Goal: Check status

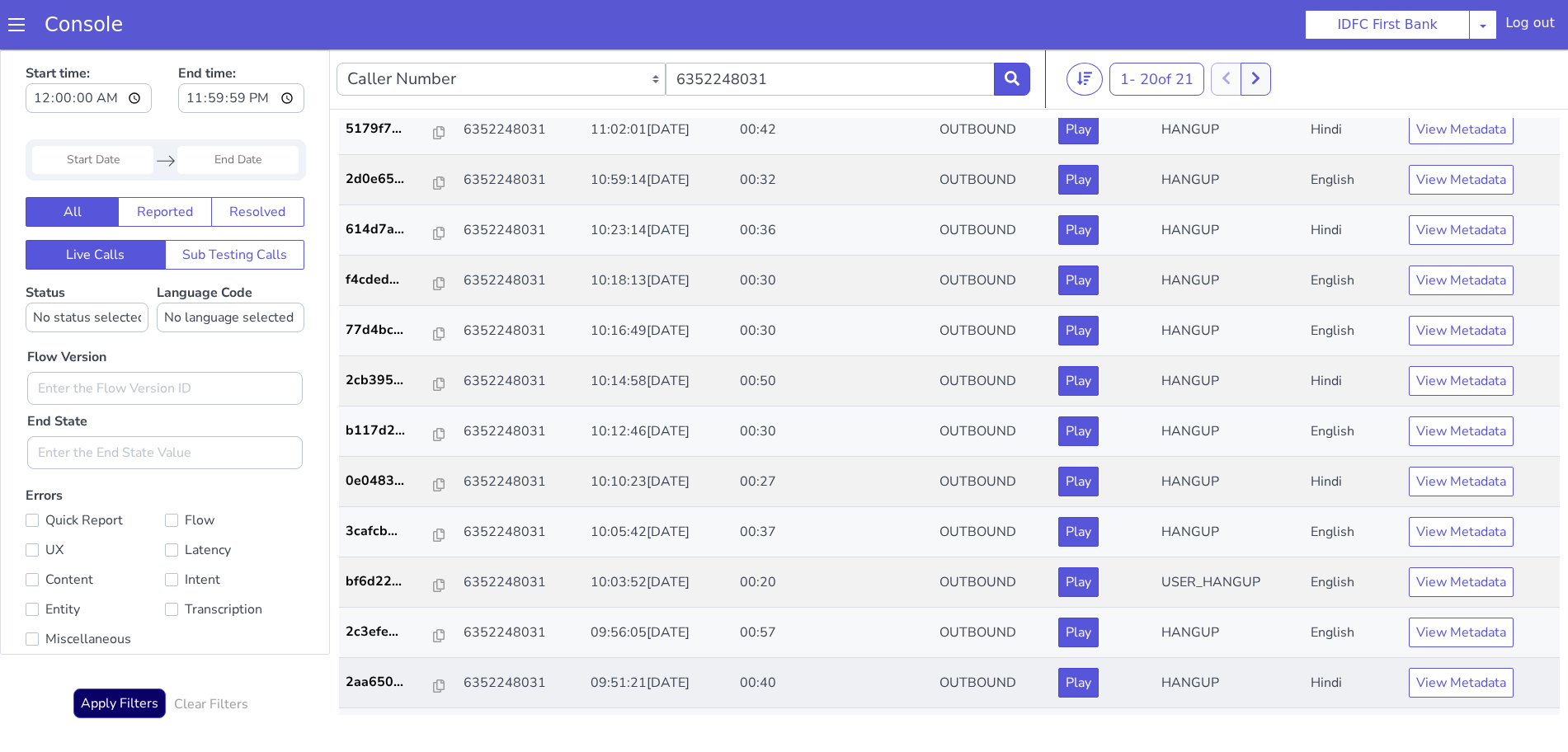
scroll to position [451, 0]
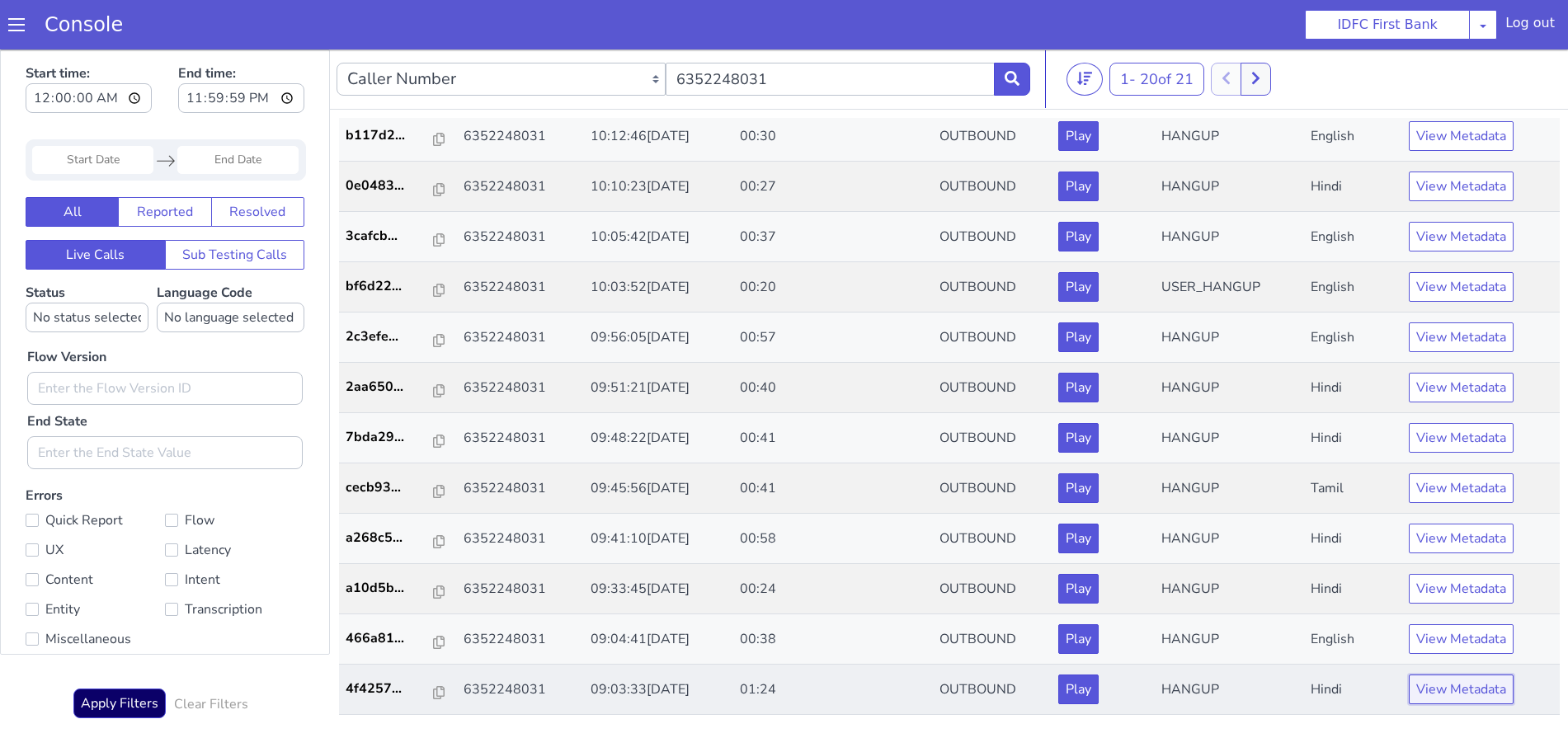
click at [1432, 687] on button "View Metadata" at bounding box center [1461, 690] width 105 height 30
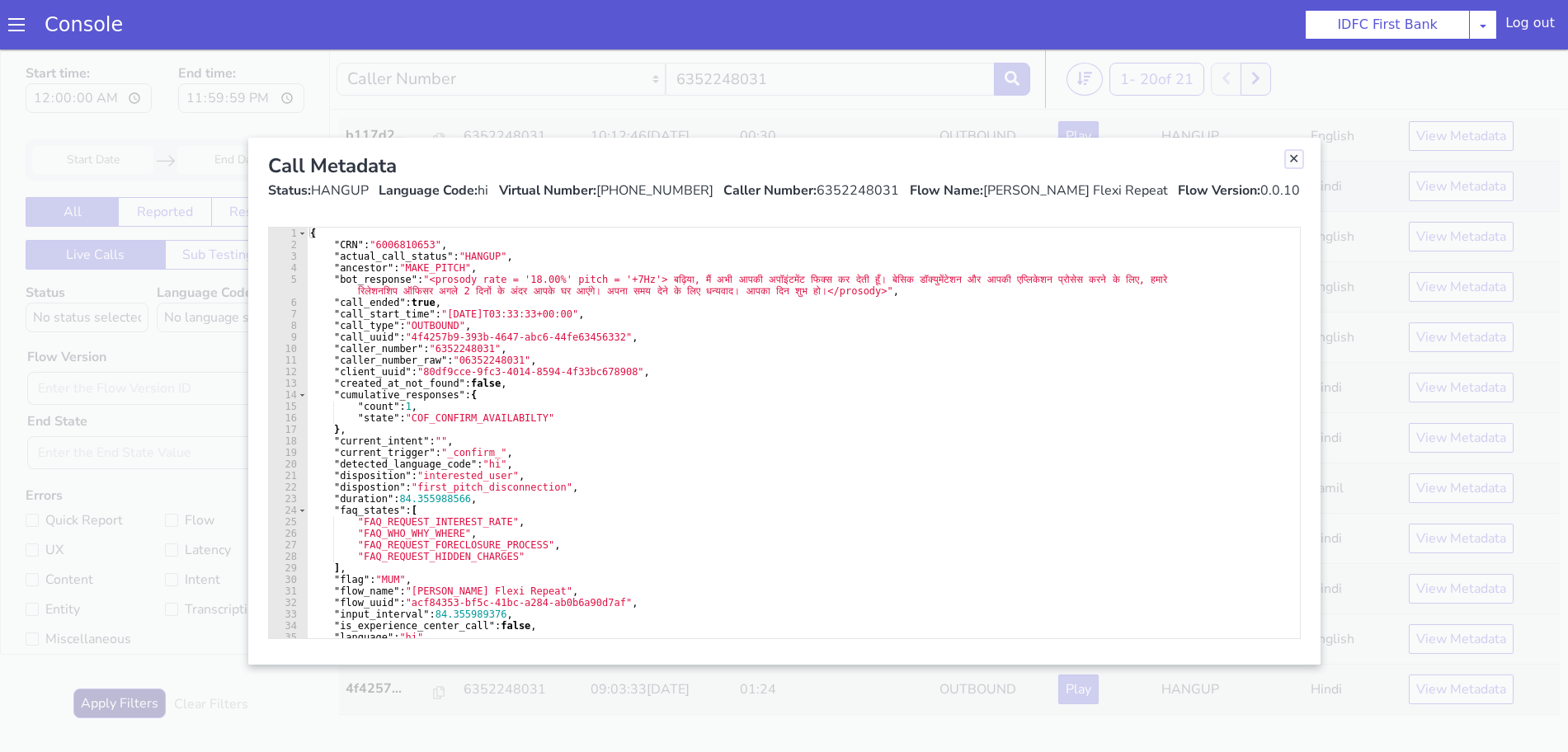
drag, startPoint x: 1292, startPoint y: 156, endPoint x: 1292, endPoint y: 177, distance: 21.0
click at [1292, 156] on link "Close" at bounding box center [1294, 159] width 17 height 17
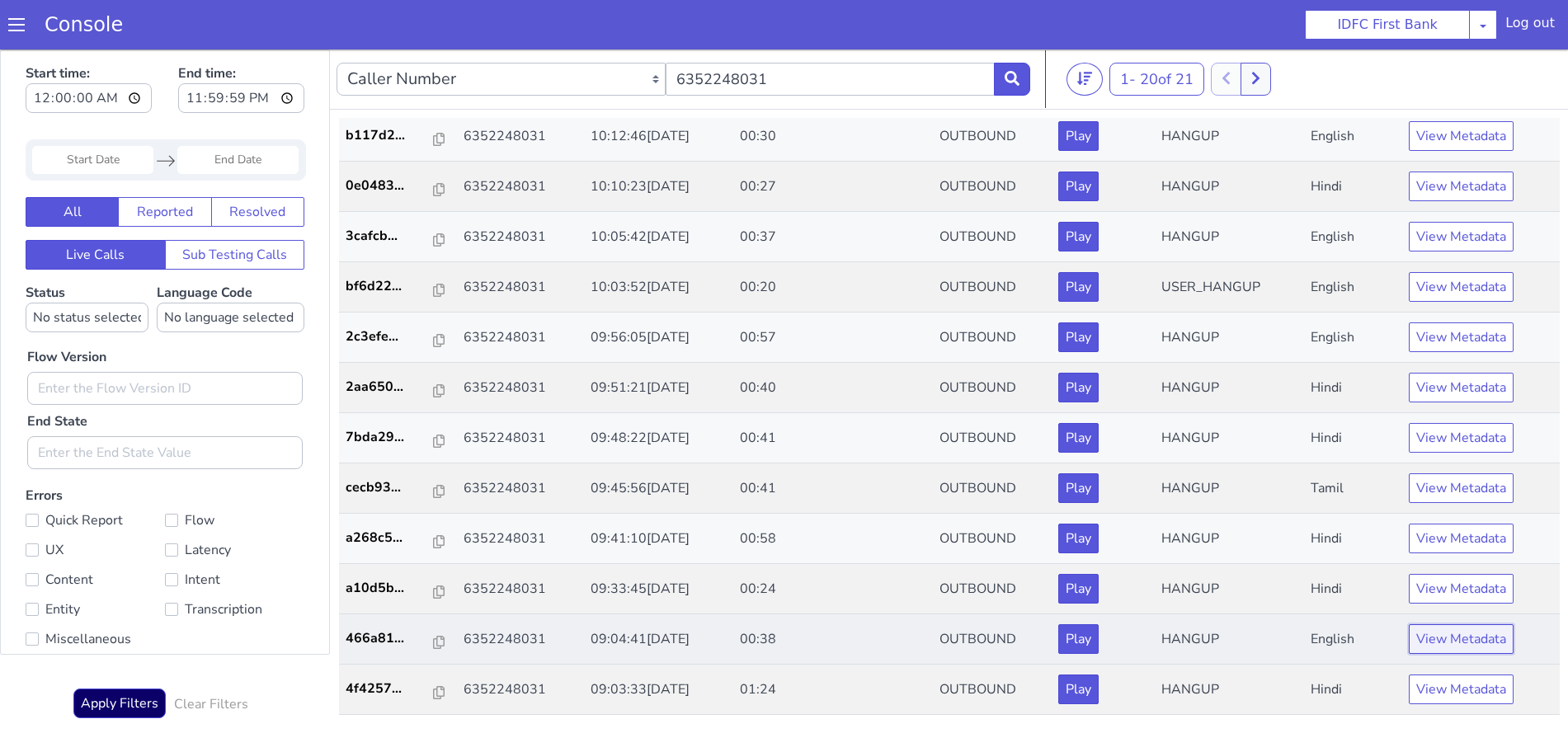
click at [1436, 646] on button "View Metadata" at bounding box center [1461, 639] width 105 height 30
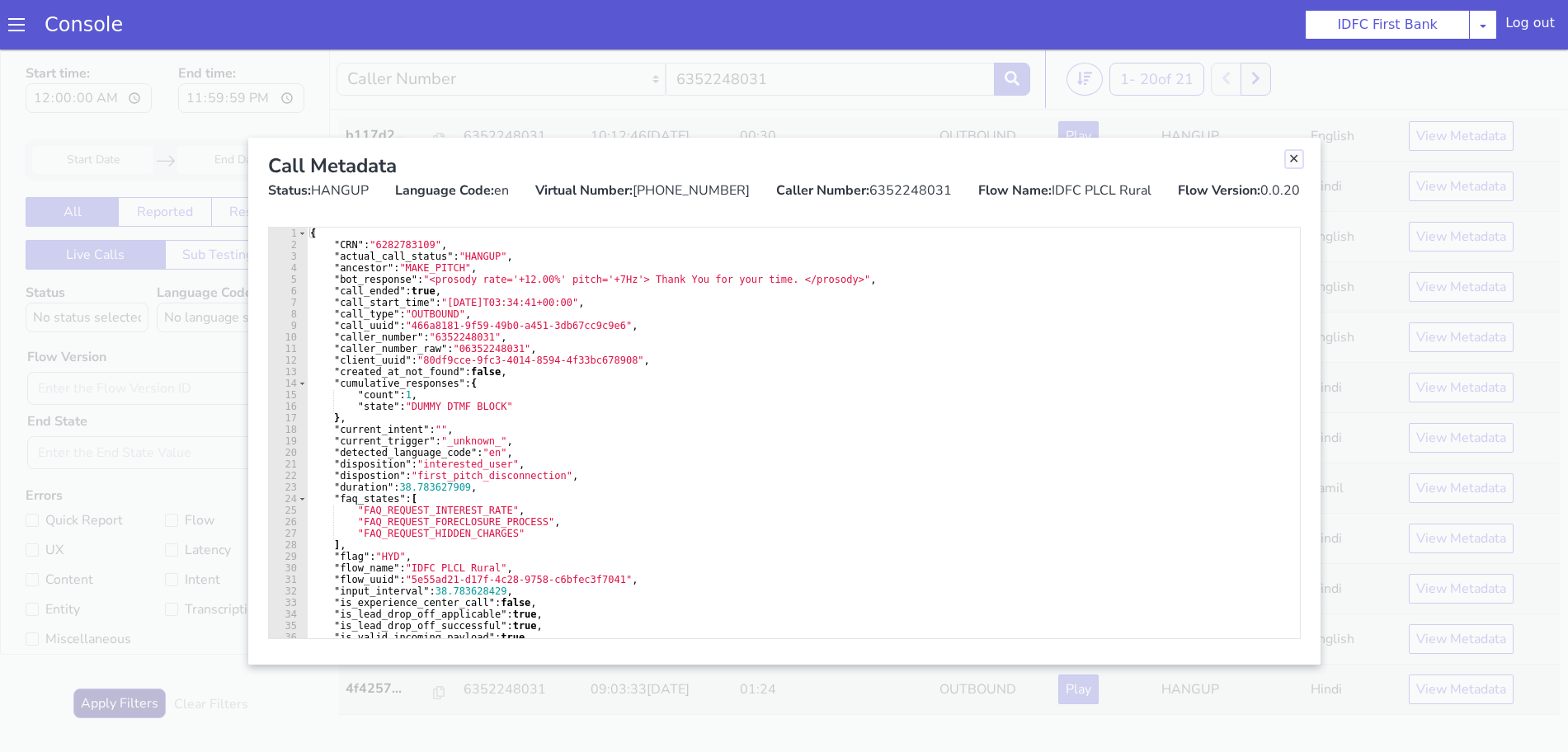
click at [1296, 158] on link "Close" at bounding box center [1294, 159] width 17 height 17
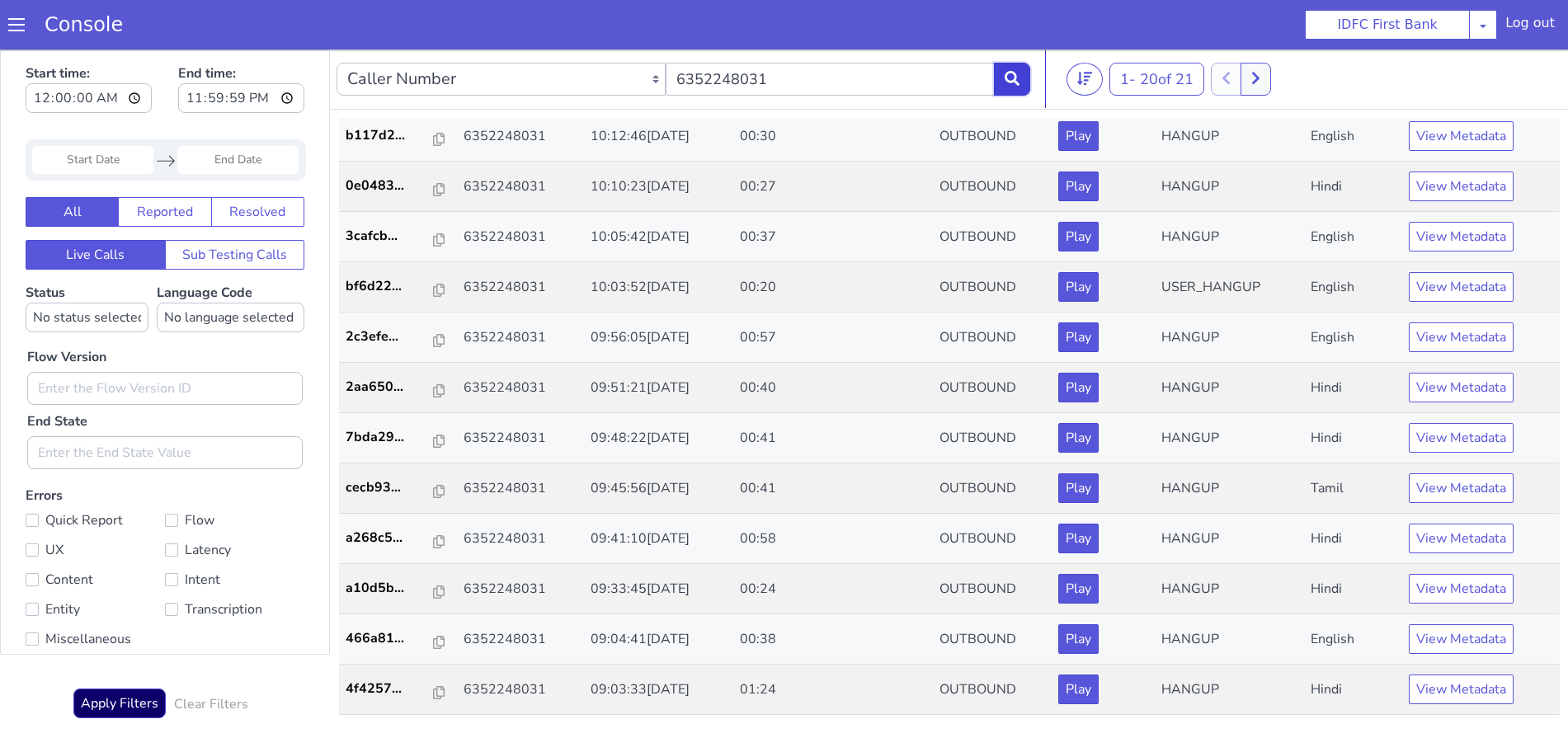
click at [1015, 71] on icon at bounding box center [1011, 78] width 15 height 15
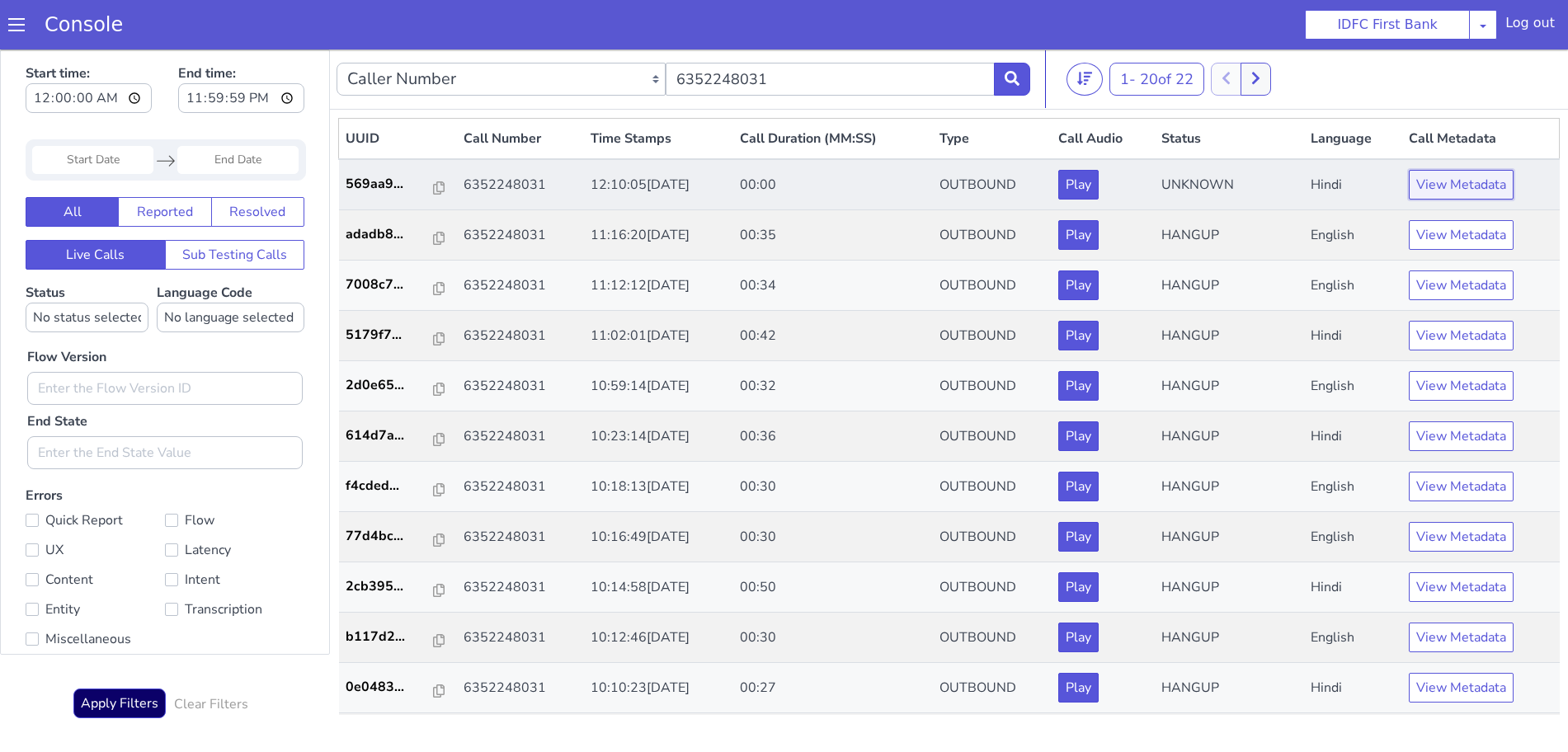
click at [1456, 174] on button "View Metadata" at bounding box center [1461, 185] width 105 height 30
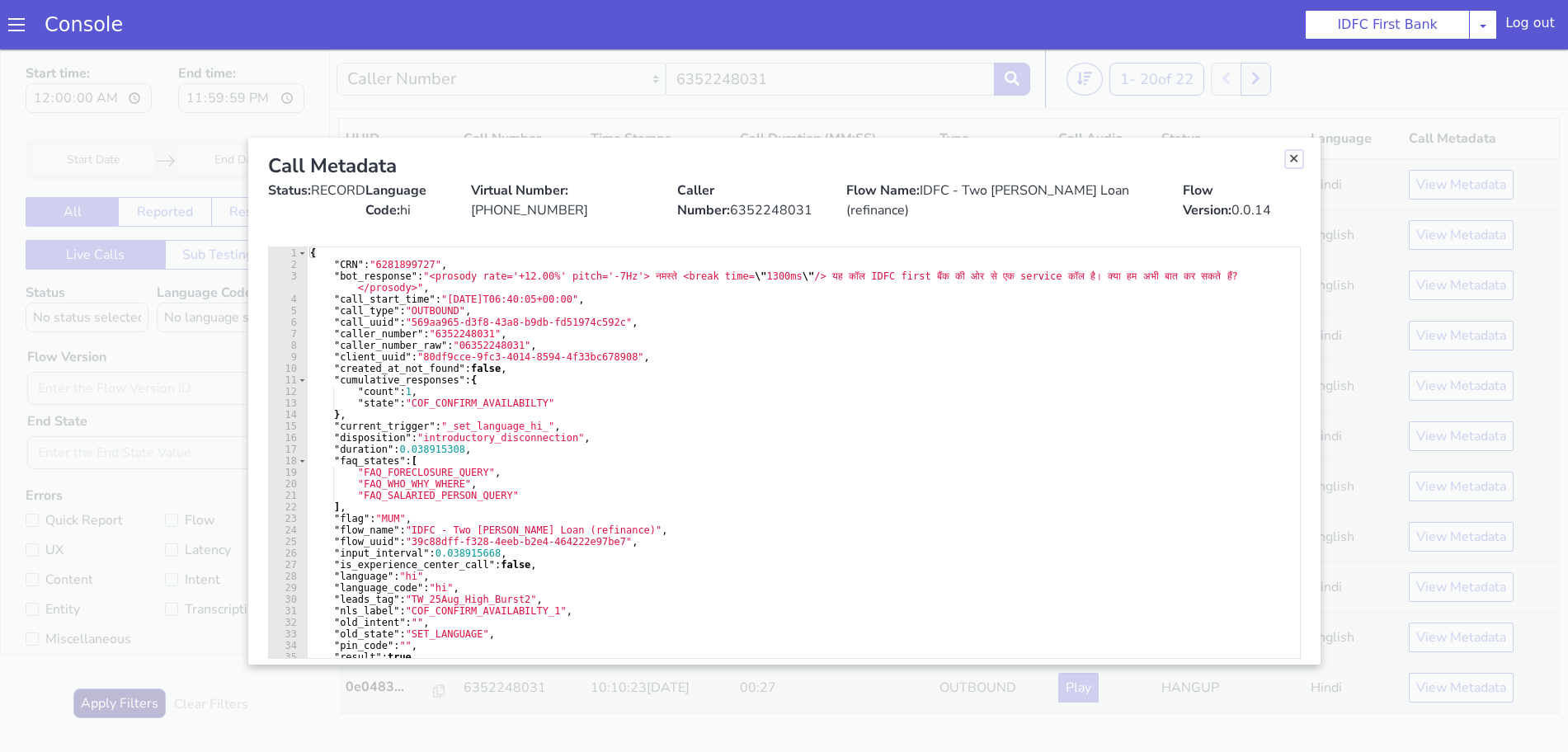
click at [1289, 156] on link "Close" at bounding box center [1294, 159] width 17 height 17
